Goal: Check status

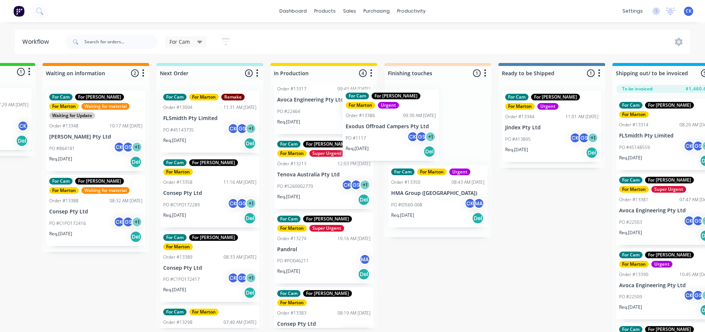
scroll to position [34, 0]
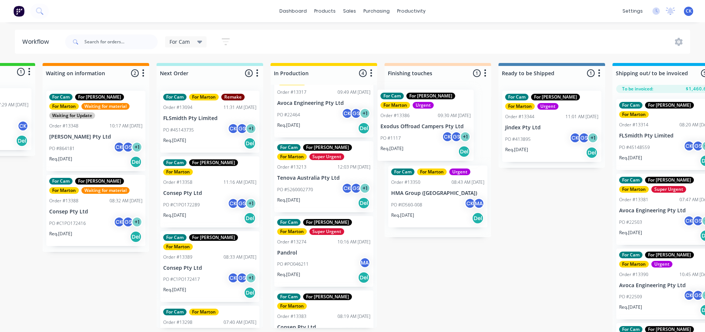
drag, startPoint x: 0, startPoint y: 0, endPoint x: 436, endPoint y: 143, distance: 459.1
click at [436, 143] on div "Submitted 1 Status colour #32CD32 hex #32CD32 Save Cancel Summaries Total order…" at bounding box center [416, 199] width 1019 height 273
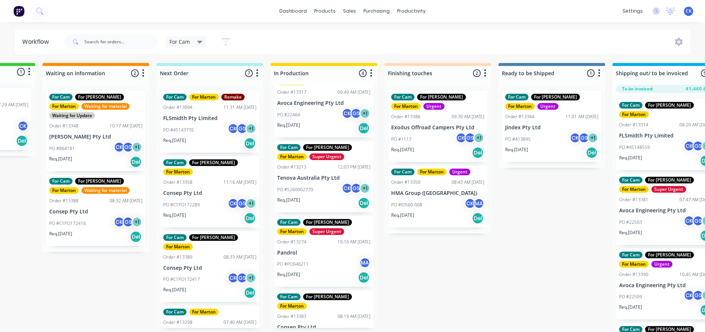
click at [204, 200] on div "PO #C1PO172289 CK GS + 1" at bounding box center [209, 205] width 93 height 14
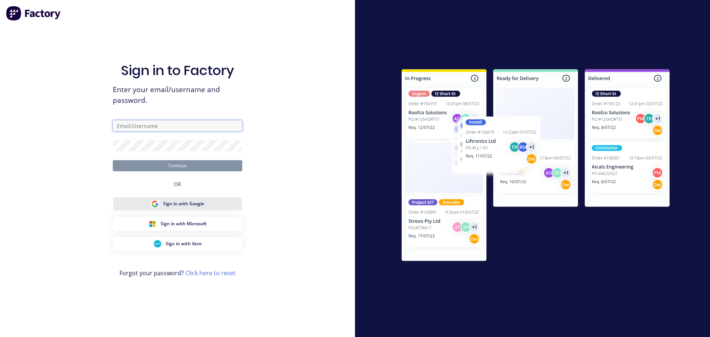
type input "clkpolymer@gmail.com"
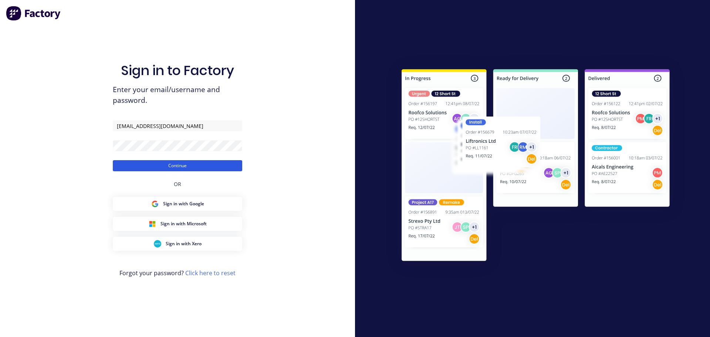
click at [170, 165] on button "Continue" at bounding box center [178, 165] width 130 height 11
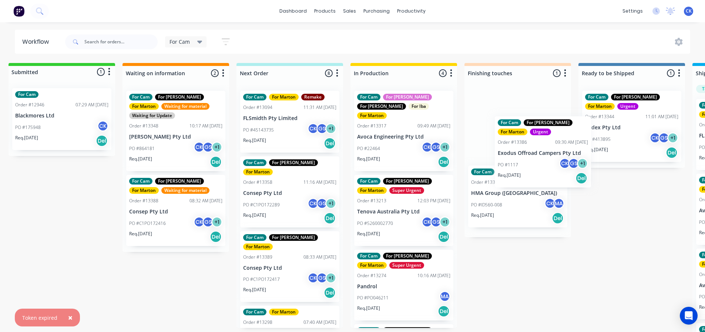
scroll to position [0, 9]
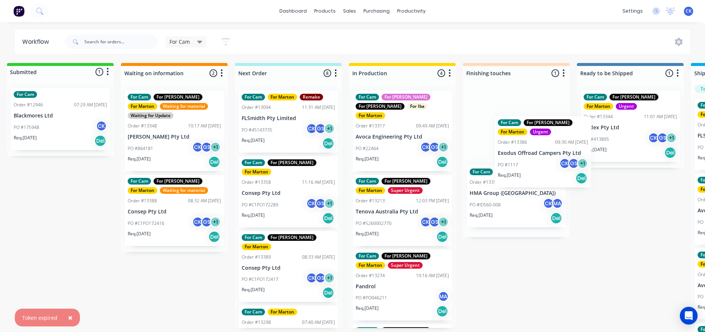
drag, startPoint x: 277, startPoint y: 208, endPoint x: 497, endPoint y: 151, distance: 227.1
click at [497, 151] on div "Submitted 1 Status colour #32CD32 hex #32CD32 Save Cancel Summaries Total order…" at bounding box center [495, 199] width 1019 height 273
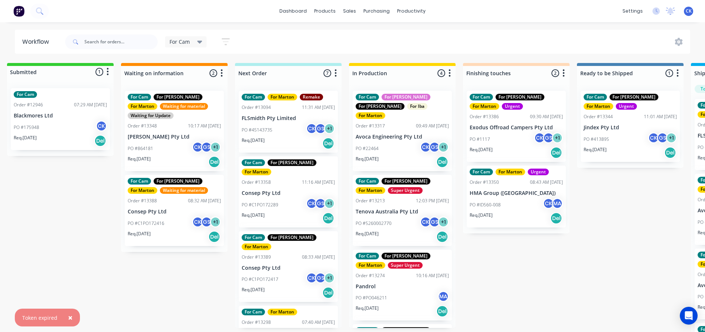
click at [288, 212] on div "Req. 20/10/25 Del" at bounding box center [288, 218] width 93 height 13
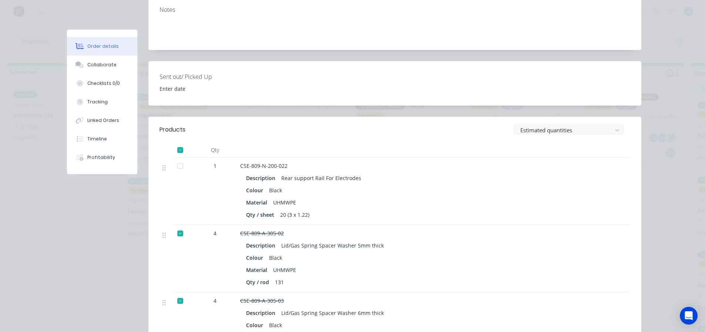
scroll to position [0, 0]
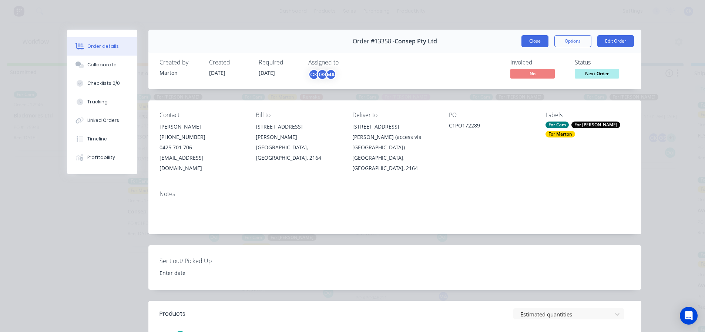
click at [532, 43] on button "Close" at bounding box center [534, 41] width 27 height 12
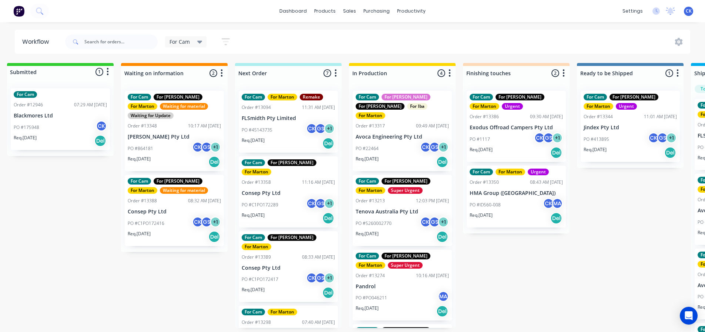
click at [286, 141] on div "Req. 01/08/25 Del" at bounding box center [288, 143] width 93 height 13
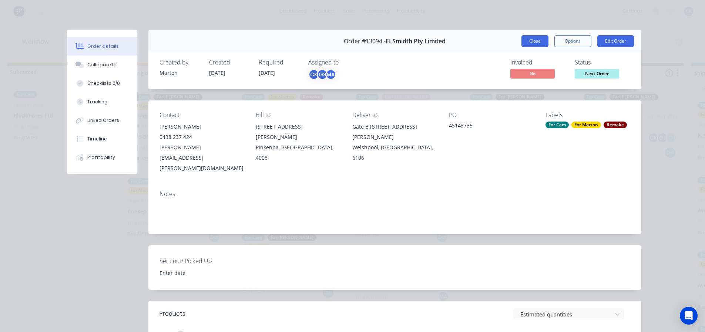
click at [538, 44] on button "Close" at bounding box center [534, 41] width 27 height 12
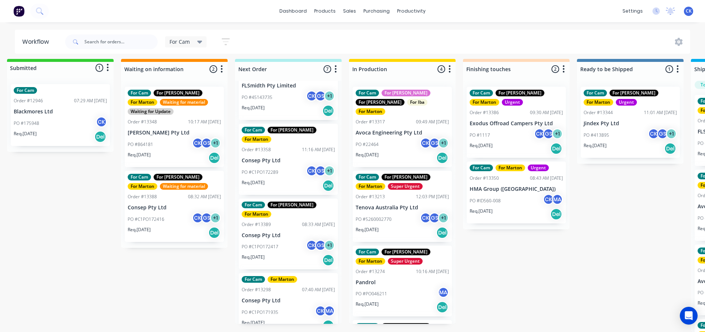
scroll to position [37, 0]
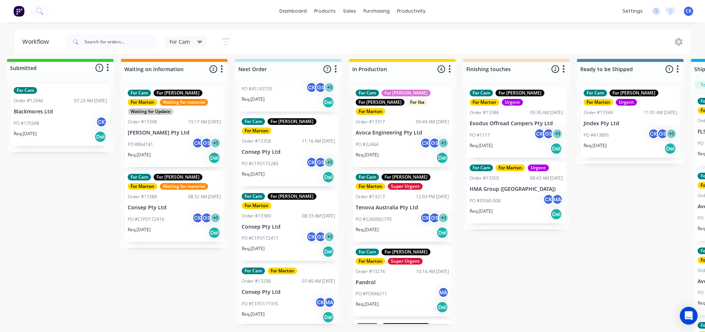
click at [65, 132] on div "Req. 08/05/25 Del" at bounding box center [60, 136] width 93 height 13
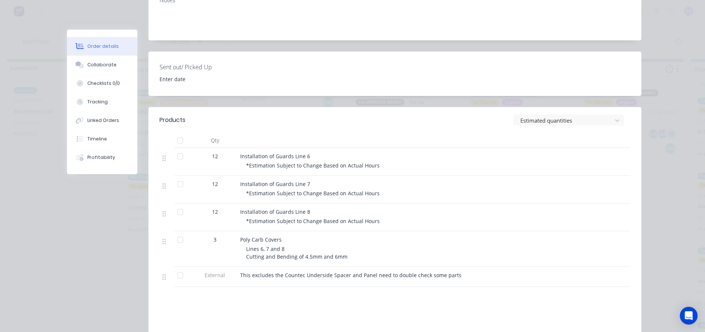
scroll to position [222, 0]
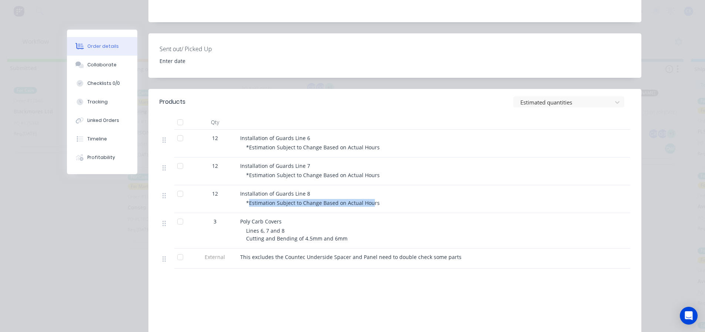
drag, startPoint x: 247, startPoint y: 182, endPoint x: 367, endPoint y: 182, distance: 119.9
click at [367, 199] on span "*Estimation Subject to Change Based on Actual Hours" at bounding box center [313, 202] width 134 height 7
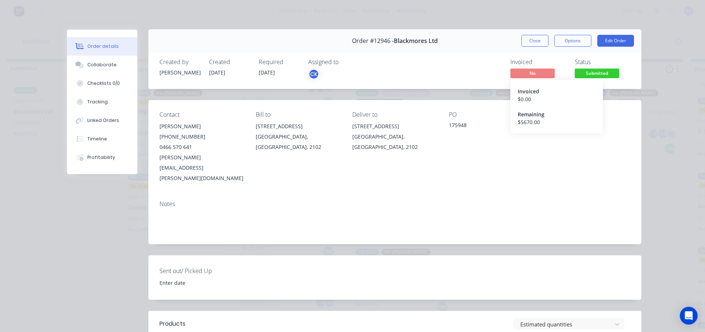
scroll to position [0, 0]
click at [528, 41] on button "Close" at bounding box center [534, 41] width 27 height 12
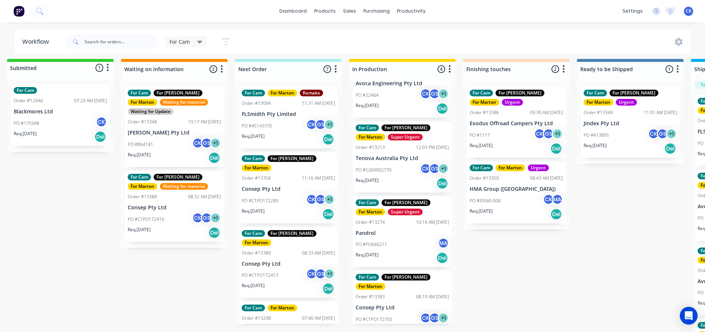
click at [294, 208] on div "Req. 20/10/25 Del" at bounding box center [288, 214] width 93 height 13
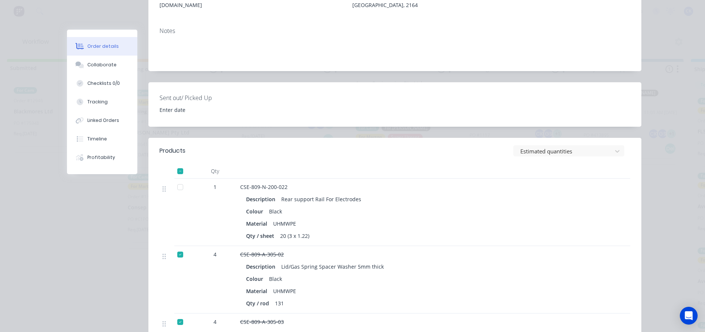
scroll to position [185, 0]
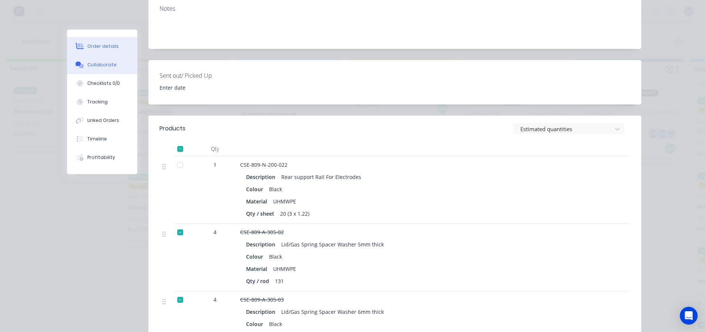
click at [106, 66] on div "Collaborate" at bounding box center [101, 64] width 29 height 7
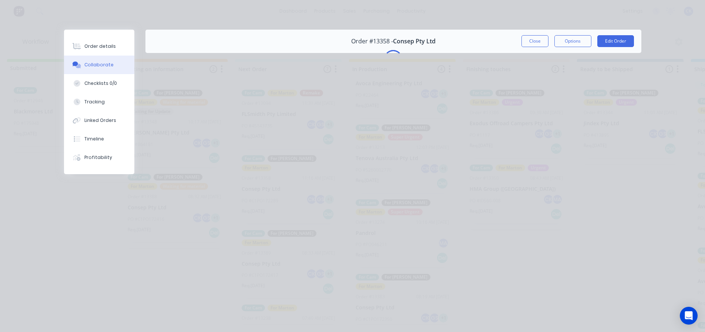
scroll to position [0, 0]
